Goal: Task Accomplishment & Management: Use online tool/utility

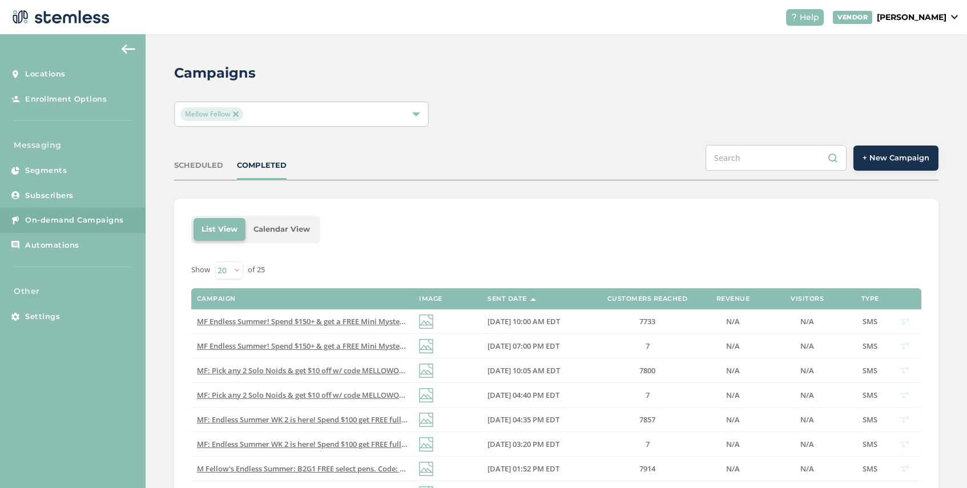
scroll to position [6, 0]
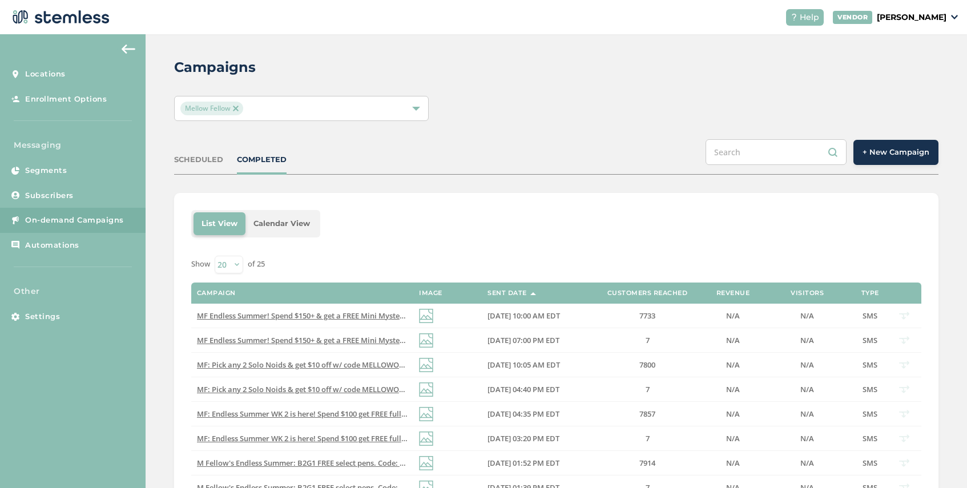
click at [236, 107] on img at bounding box center [236, 109] width 6 height 6
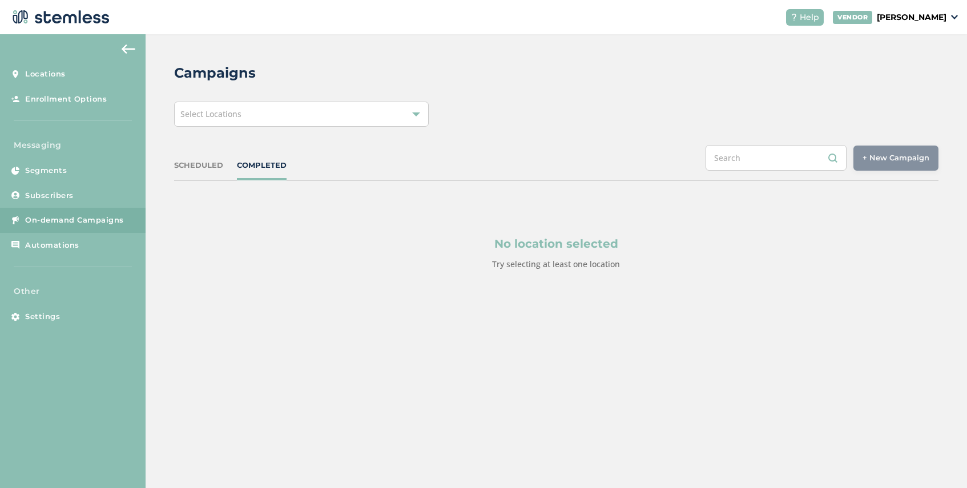
click at [280, 109] on div "Select Locations" at bounding box center [301, 114] width 255 height 25
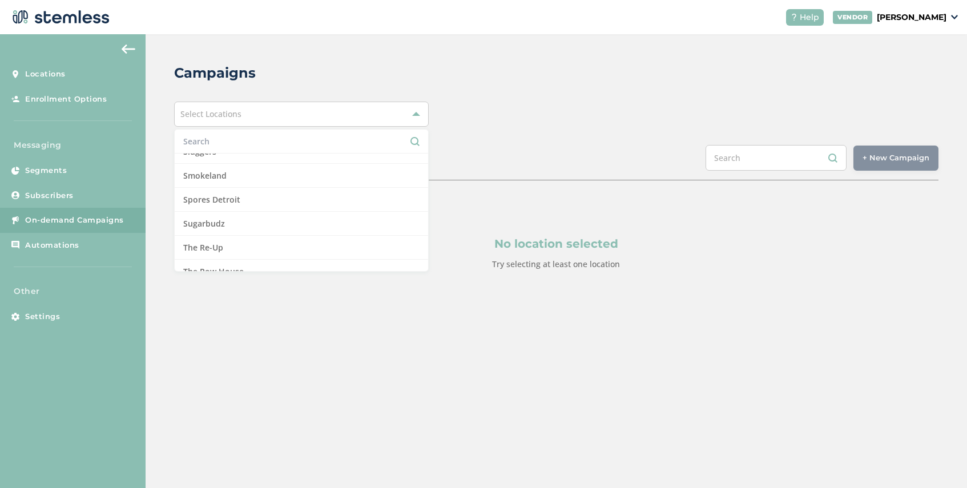
scroll to position [1177, 0]
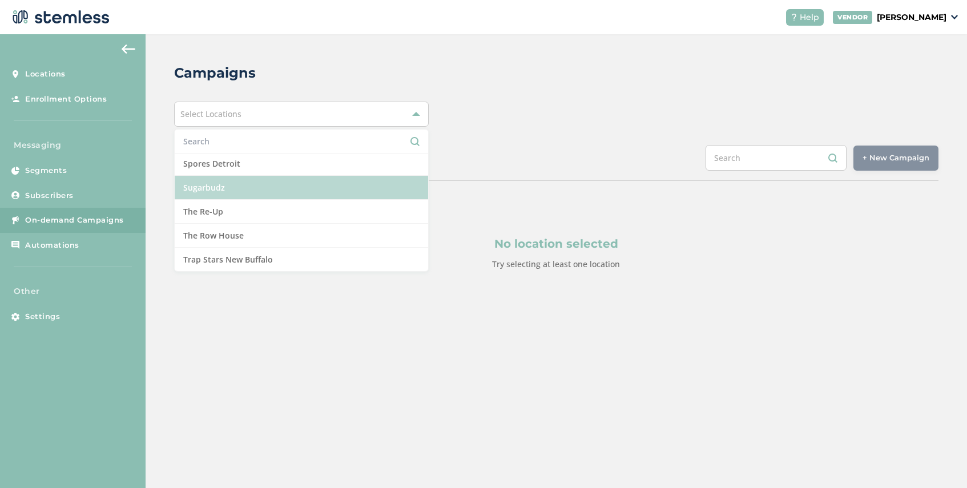
click at [262, 194] on li "Sugarbudz" at bounding box center [302, 188] width 254 height 24
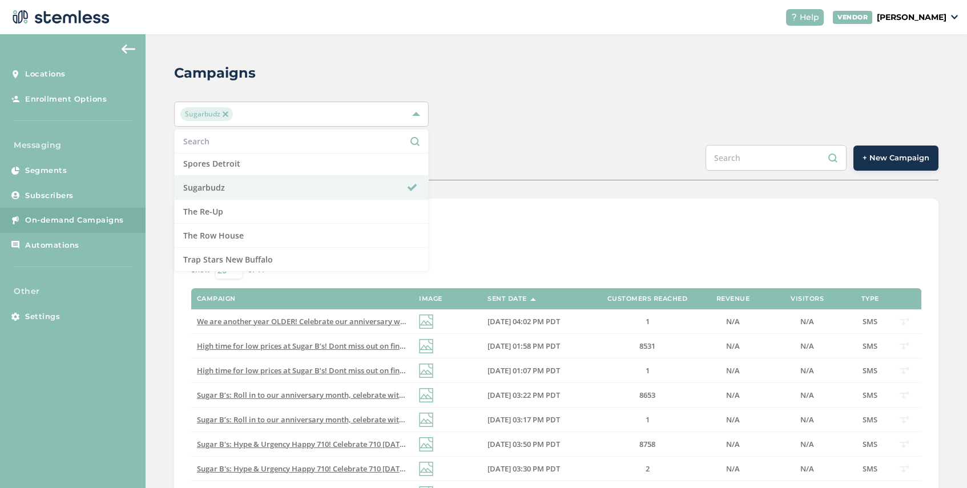
click at [611, 164] on div "SCHEDULED COMPLETED + New Campaign" at bounding box center [556, 162] width 765 height 35
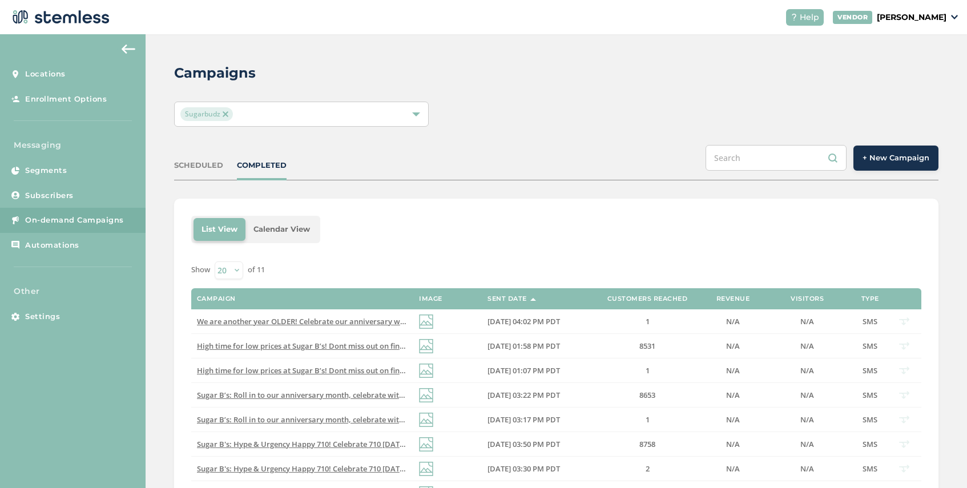
click at [893, 154] on span "+ New Campaign" at bounding box center [896, 157] width 67 height 11
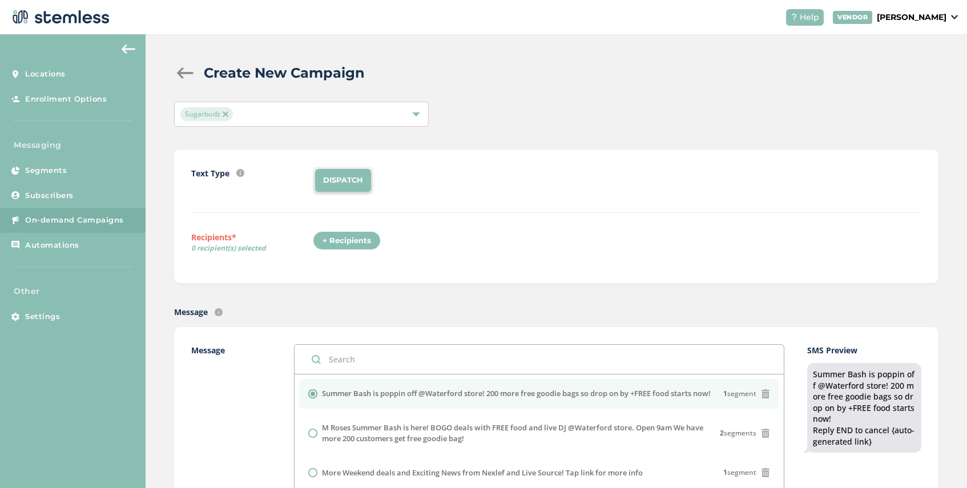
click at [350, 241] on div "+ Recipients" at bounding box center [347, 240] width 68 height 19
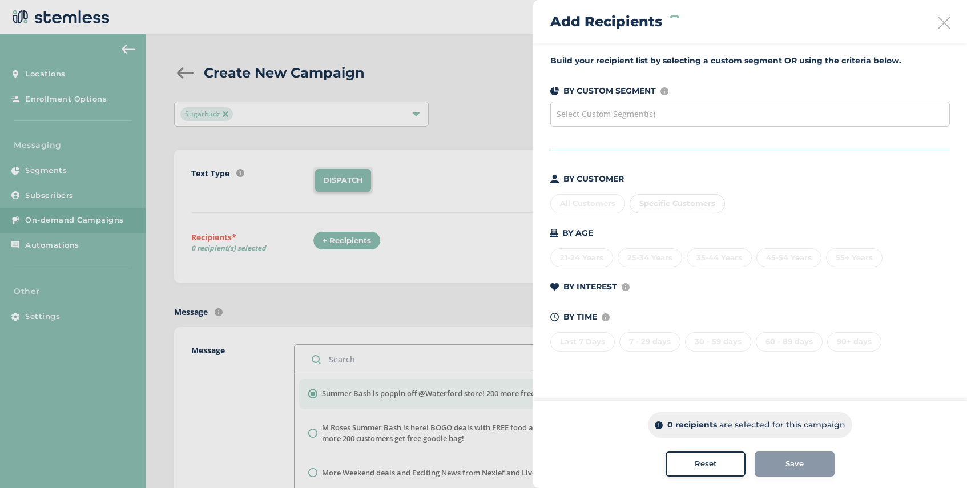
click at [605, 114] on span "Select Custom Segment(s)" at bounding box center [606, 114] width 99 height 11
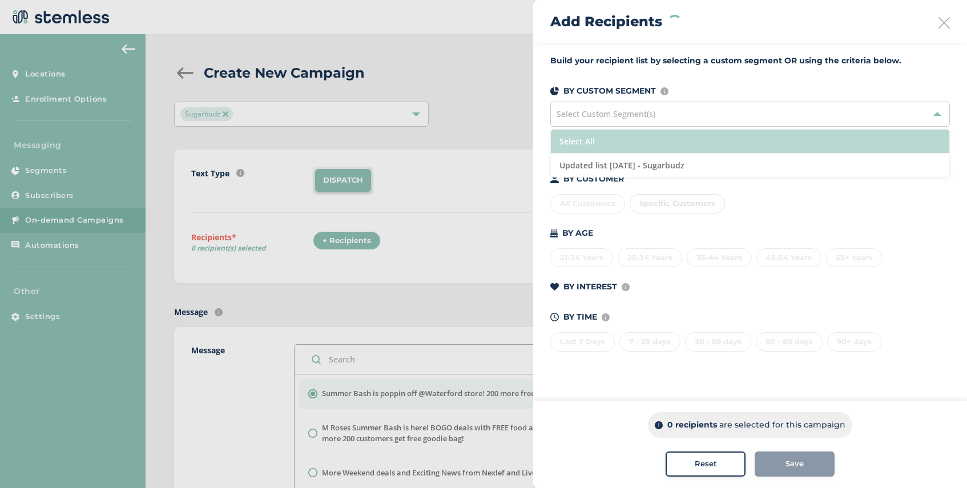
click at [656, 146] on li "Select All" at bounding box center [750, 142] width 399 height 24
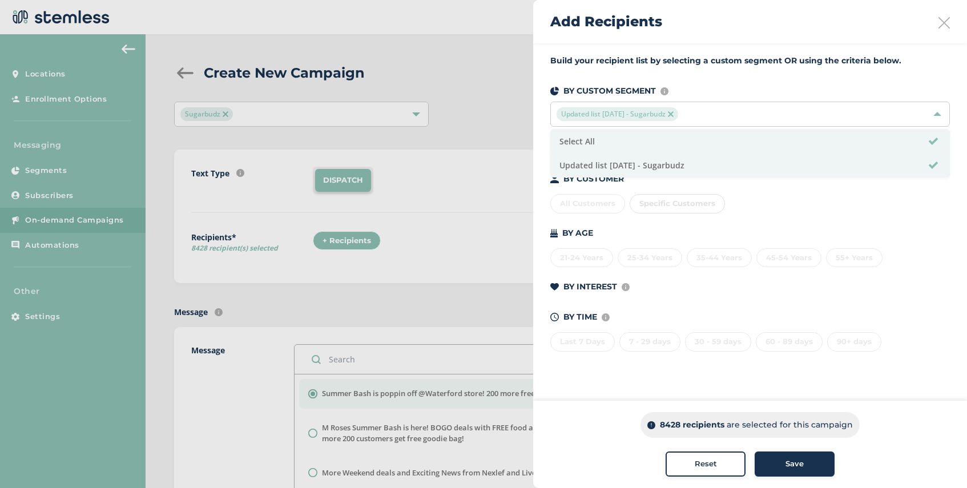
click at [801, 462] on span "Save" at bounding box center [795, 464] width 18 height 11
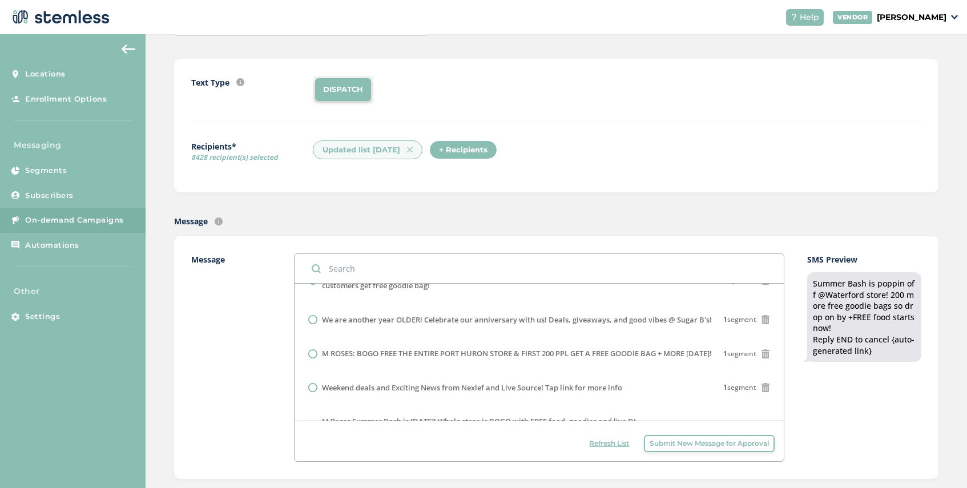
scroll to position [182, 0]
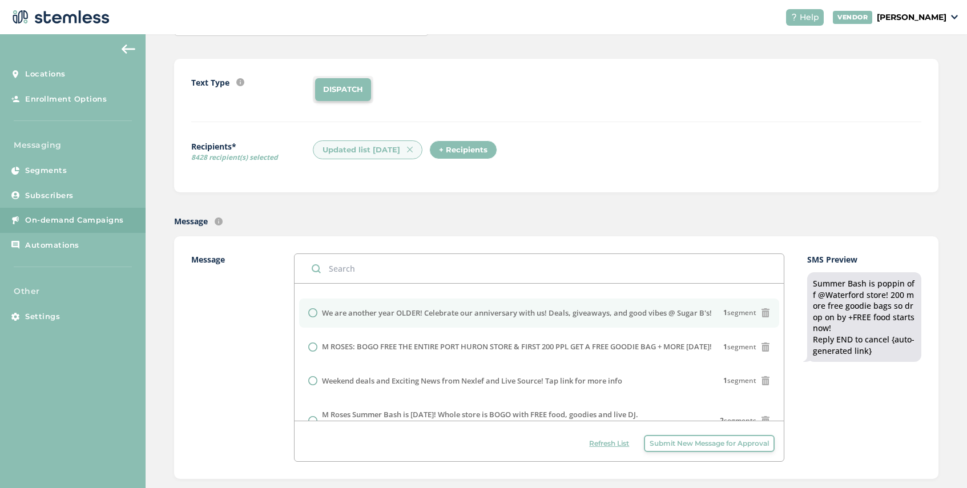
click at [490, 310] on label "We are another year OLDER! Celebrate our anniversary with us! Deals, giveaways,…" at bounding box center [517, 313] width 390 height 11
radio input "false"
radio input "true"
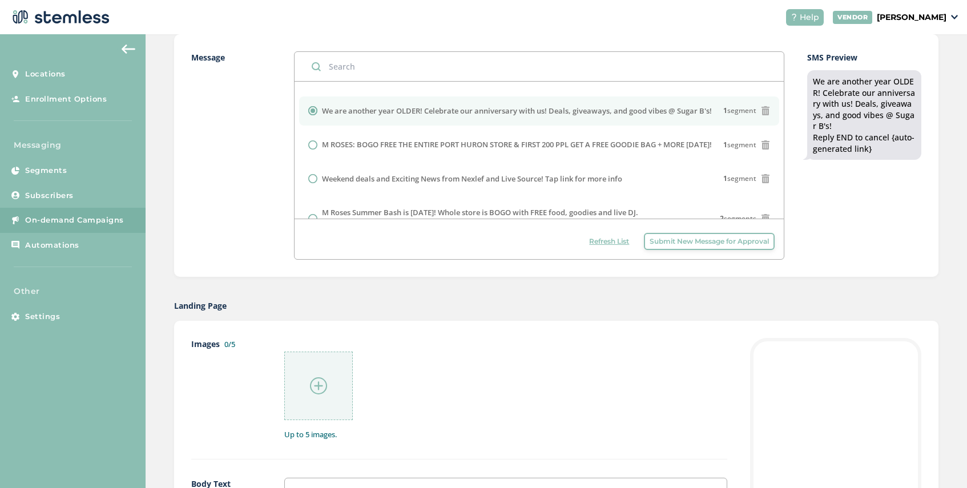
scroll to position [340, 0]
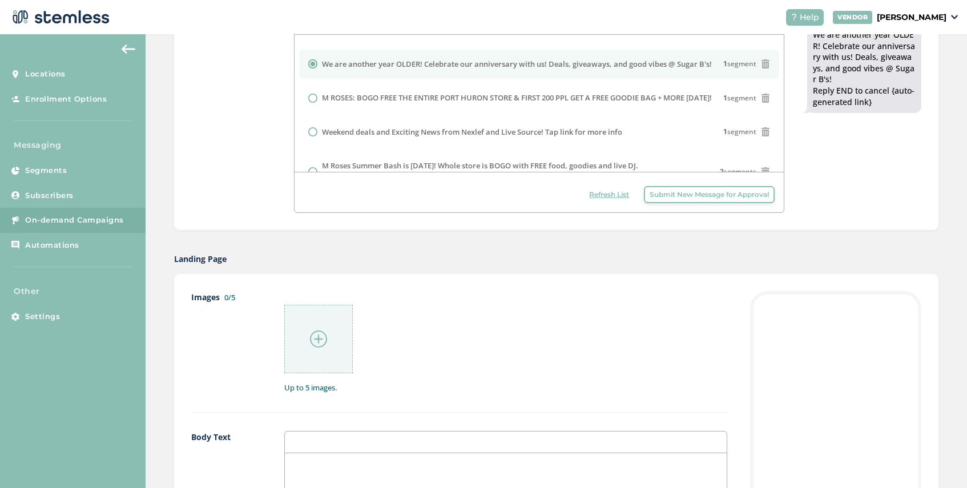
click at [313, 344] on img at bounding box center [318, 339] width 17 height 17
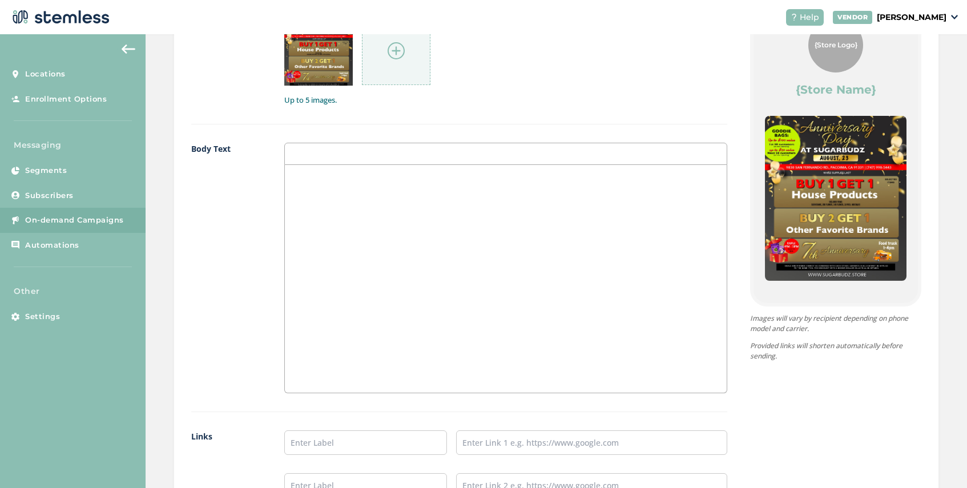
scroll to position [823, 0]
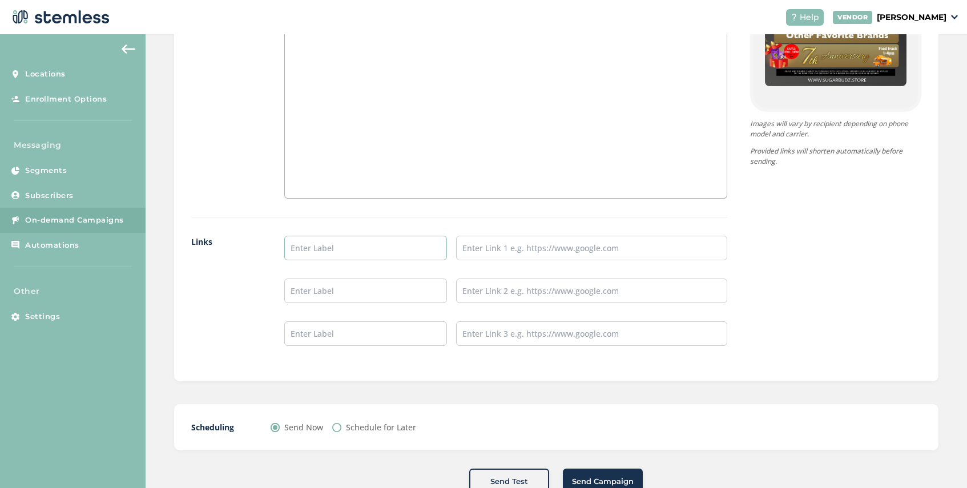
click at [326, 253] on input "text" at bounding box center [365, 248] width 163 height 25
type input "SHOP NOW"
click at [463, 249] on input "text" at bounding box center [591, 248] width 271 height 25
type input "[URL][DOMAIN_NAME]"
click at [340, 432] on input "Schedule for Later" at bounding box center [336, 427] width 9 height 9
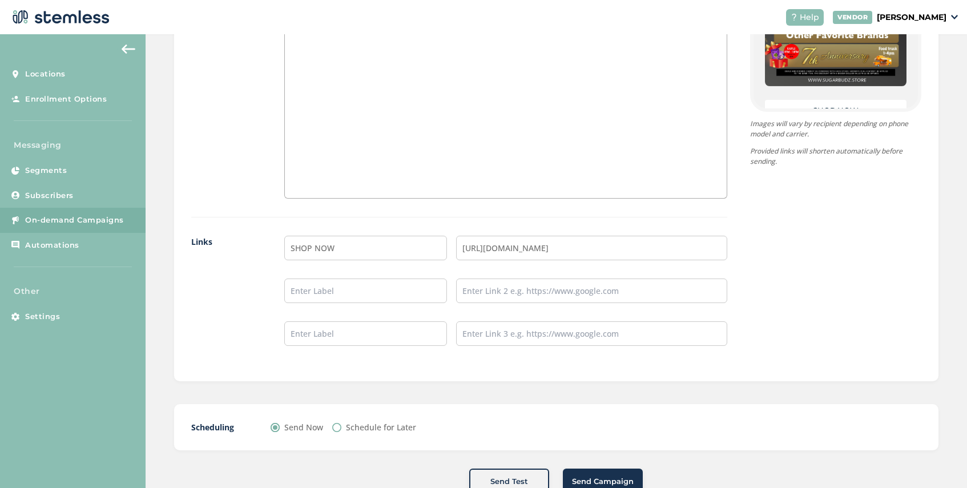
radio input "true"
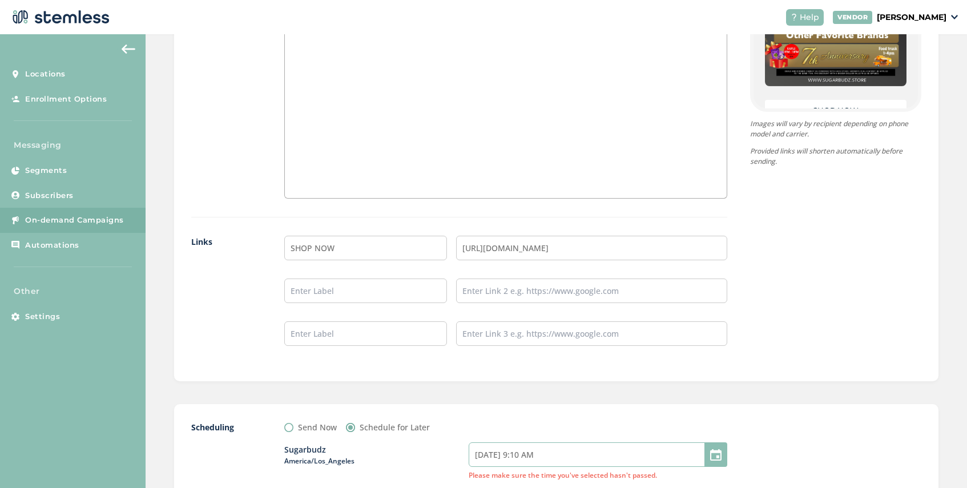
click at [569, 463] on input "[DATE] 9:10 AM" at bounding box center [598, 455] width 259 height 25
select select "9"
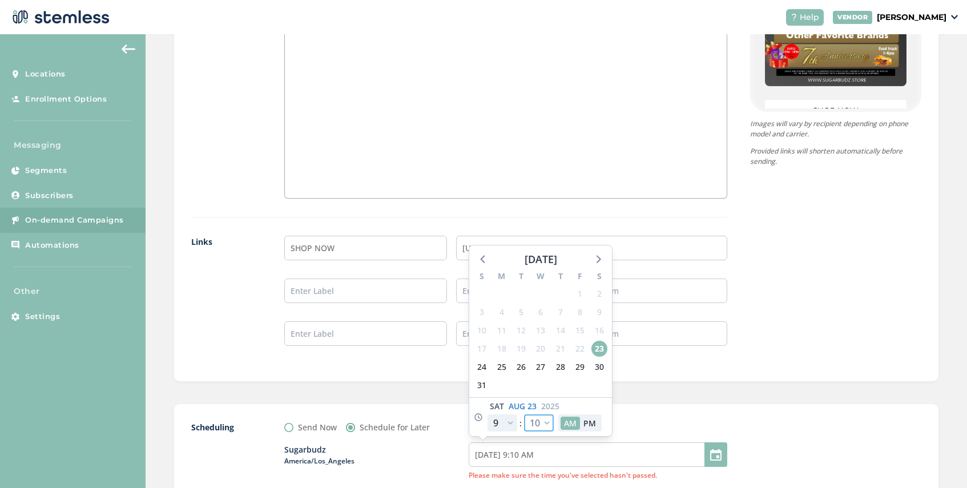
click at [546, 424] on select "00 05 10 15 20 25 30 35 40 45 50 55" at bounding box center [539, 423] width 30 height 17
select select "15"
click at [524, 415] on select "00 05 10 15 20 25 30 35 40 45 50 55" at bounding box center [539, 423] width 30 height 17
type input "[DATE] 9:15 AM"
select select "15"
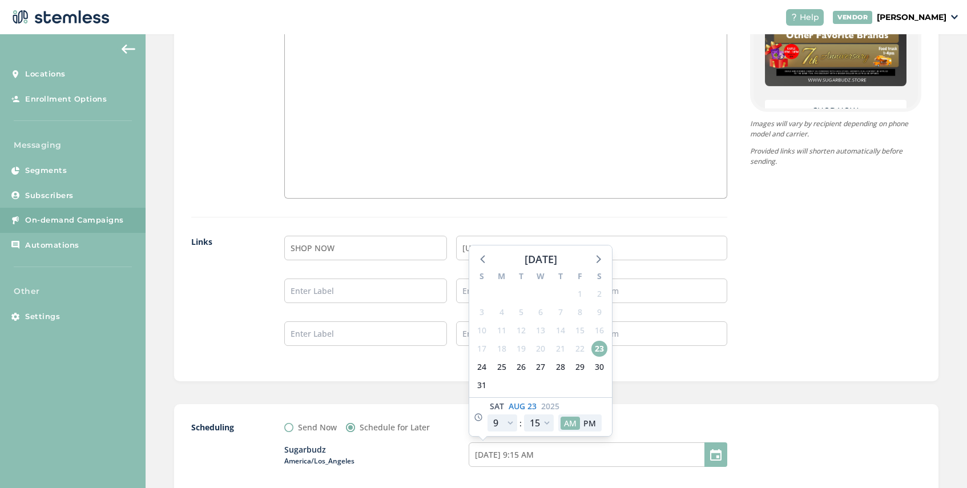
click at [673, 411] on div "Scheduling Send Now Schedule for Later Sugarbudz America/Los_Angeles [DATE] 9:1…" at bounding box center [556, 492] width 765 height 176
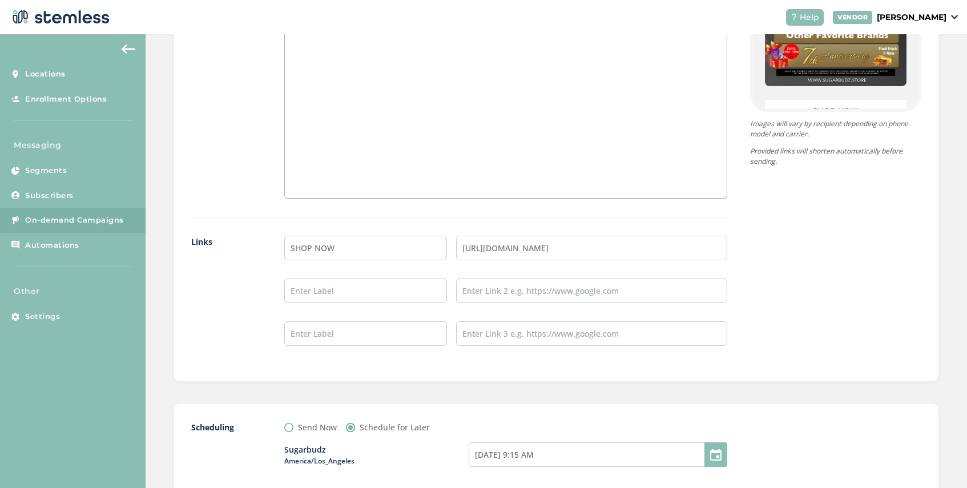
scroll to position [987, 0]
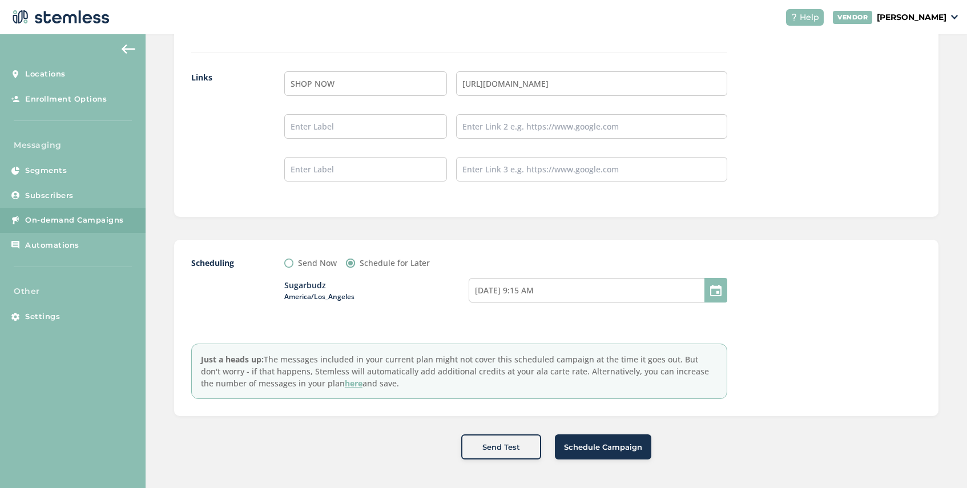
click at [607, 447] on span "Schedule Campaign" at bounding box center [603, 447] width 78 height 11
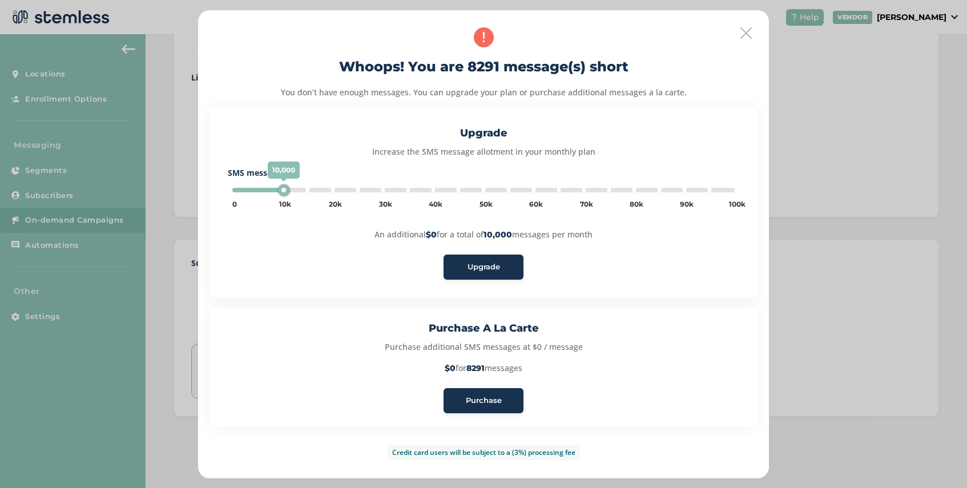
type input "5000"
click at [482, 407] on button "Purchase" at bounding box center [484, 400] width 80 height 25
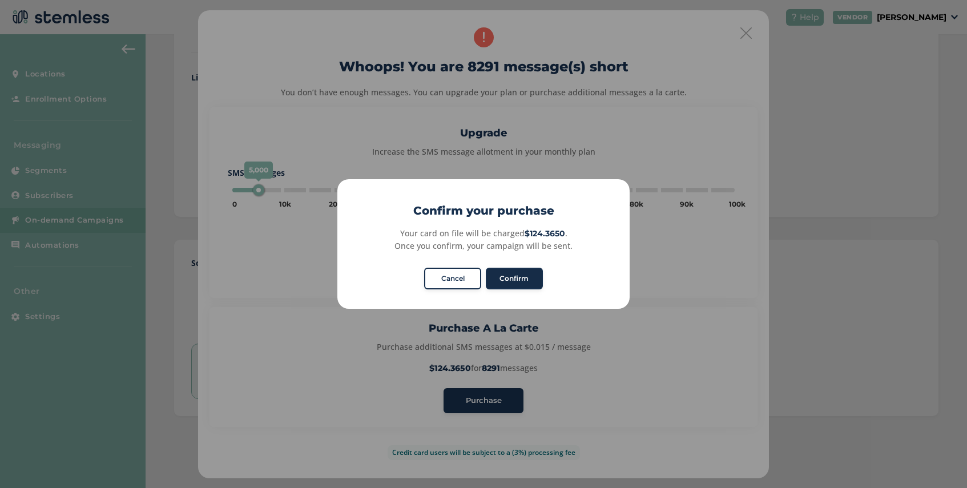
click at [519, 282] on button "Confirm" at bounding box center [514, 279] width 57 height 22
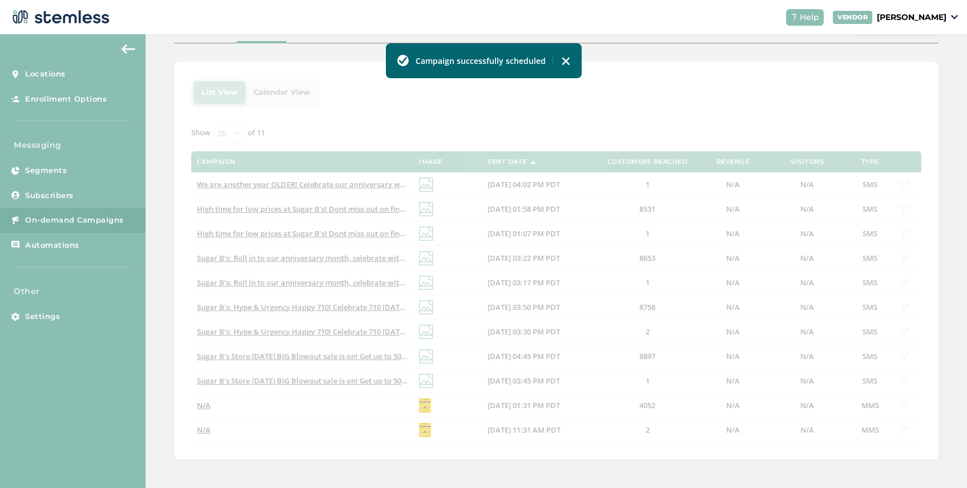
scroll to position [137, 0]
